Goal: Task Accomplishment & Management: Use online tool/utility

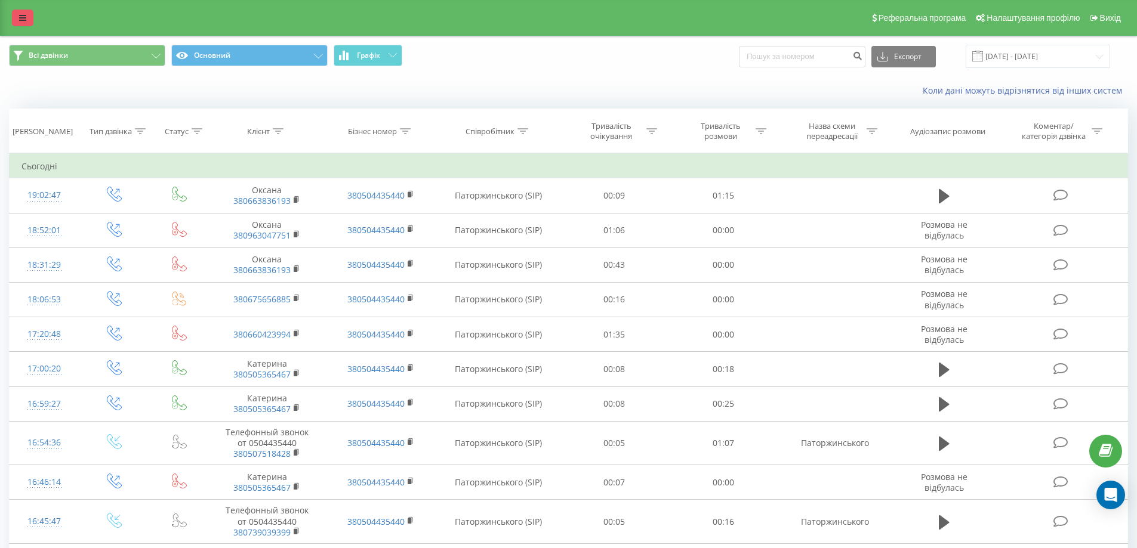
click at [21, 14] on icon at bounding box center [22, 18] width 7 height 8
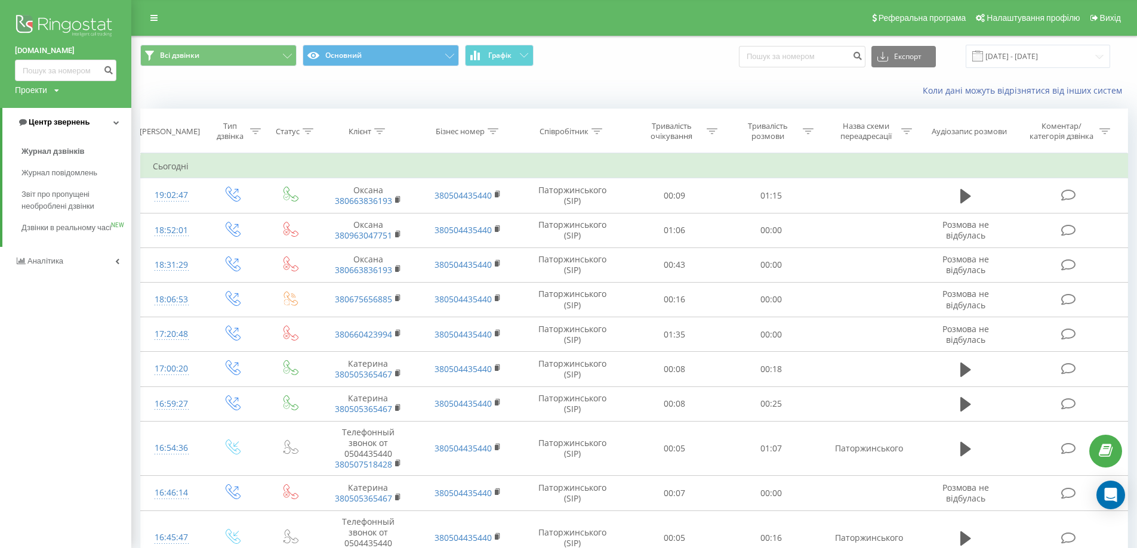
click at [118, 127] on link "Центр звернень" at bounding box center [66, 122] width 129 height 29
click at [118, 127] on link "Центр звернень" at bounding box center [65, 122] width 131 height 29
click at [201, 93] on div "Коли дані можуть відрізнятися вiд інших систем" at bounding box center [634, 90] width 1004 height 29
click at [229, 60] on button "Всі дзвінки" at bounding box center [218, 55] width 156 height 21
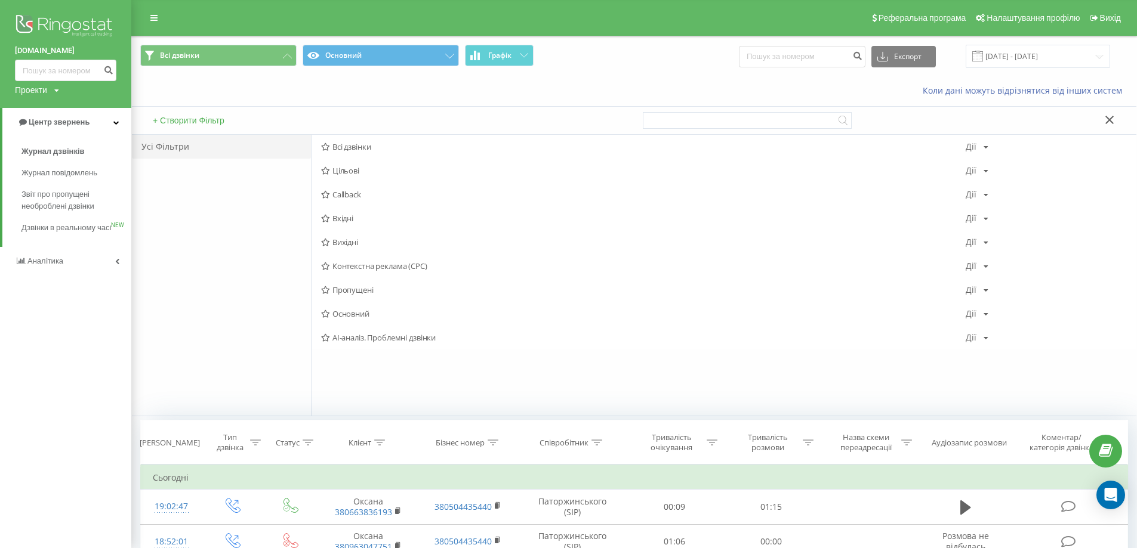
click at [313, 119] on div "+ Створити Фільтр" at bounding box center [383, 120] width 502 height 27
click at [242, 132] on div "+ Створити Фільтр" at bounding box center [383, 120] width 502 height 27
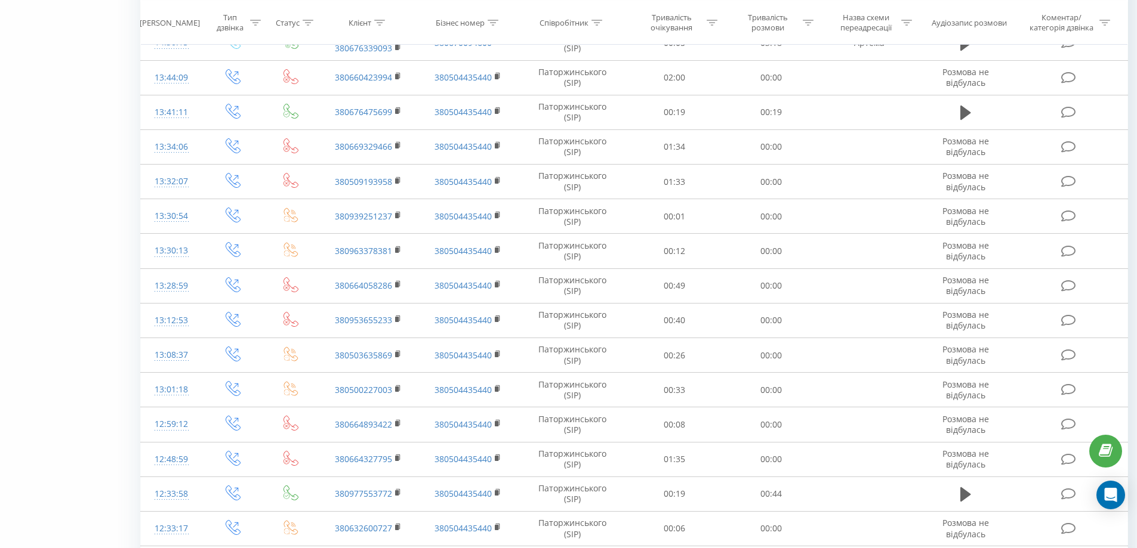
scroll to position [1134, 0]
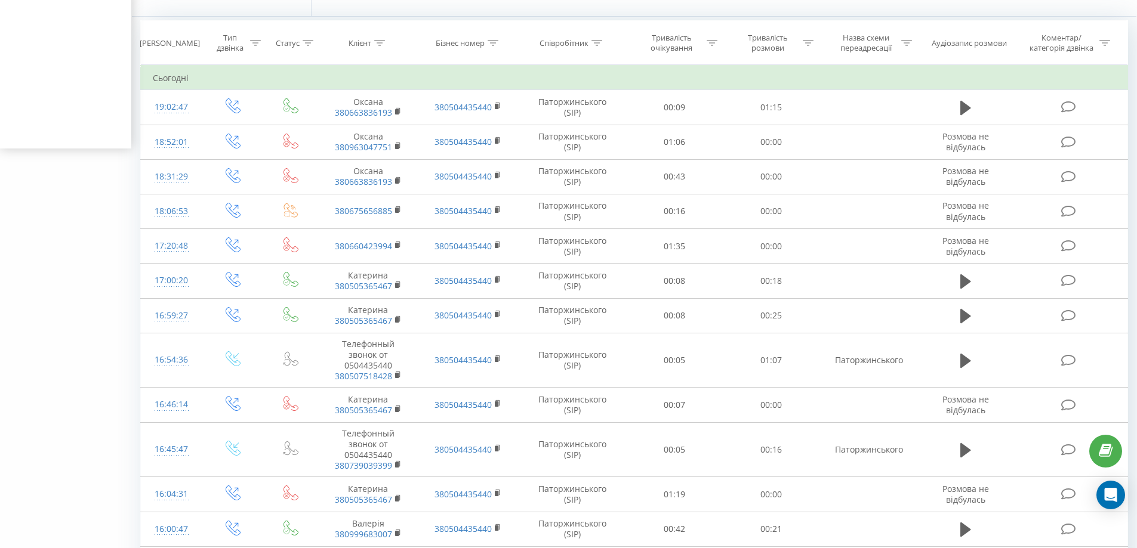
scroll to position [395, 0]
